Goal: Task Accomplishment & Management: Use online tool/utility

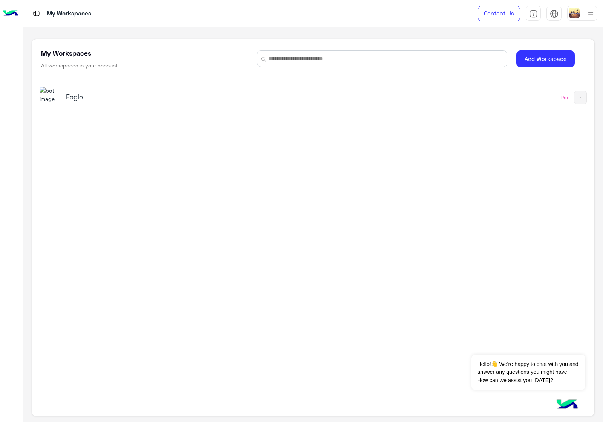
click at [96, 94] on h5 "Eagle" at bounding box center [164, 96] width 197 height 9
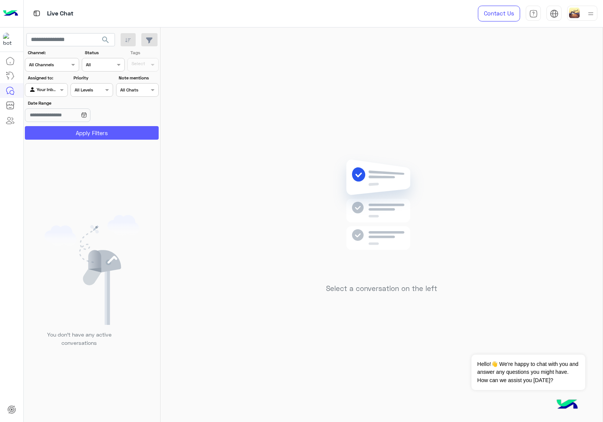
click at [125, 135] on button "Apply Filters" at bounding box center [92, 133] width 134 height 14
